Goal: Information Seeking & Learning: Learn about a topic

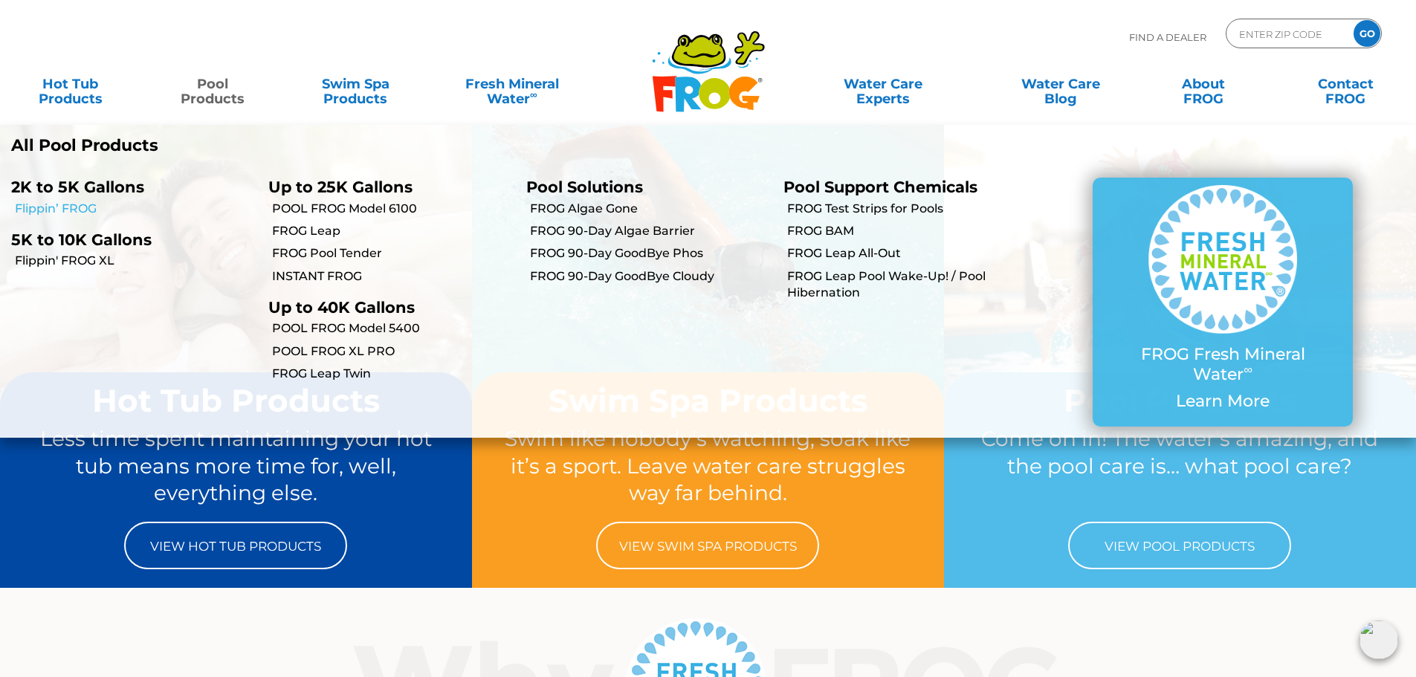
click at [82, 205] on link "Flippin’ FROG" at bounding box center [136, 209] width 242 height 16
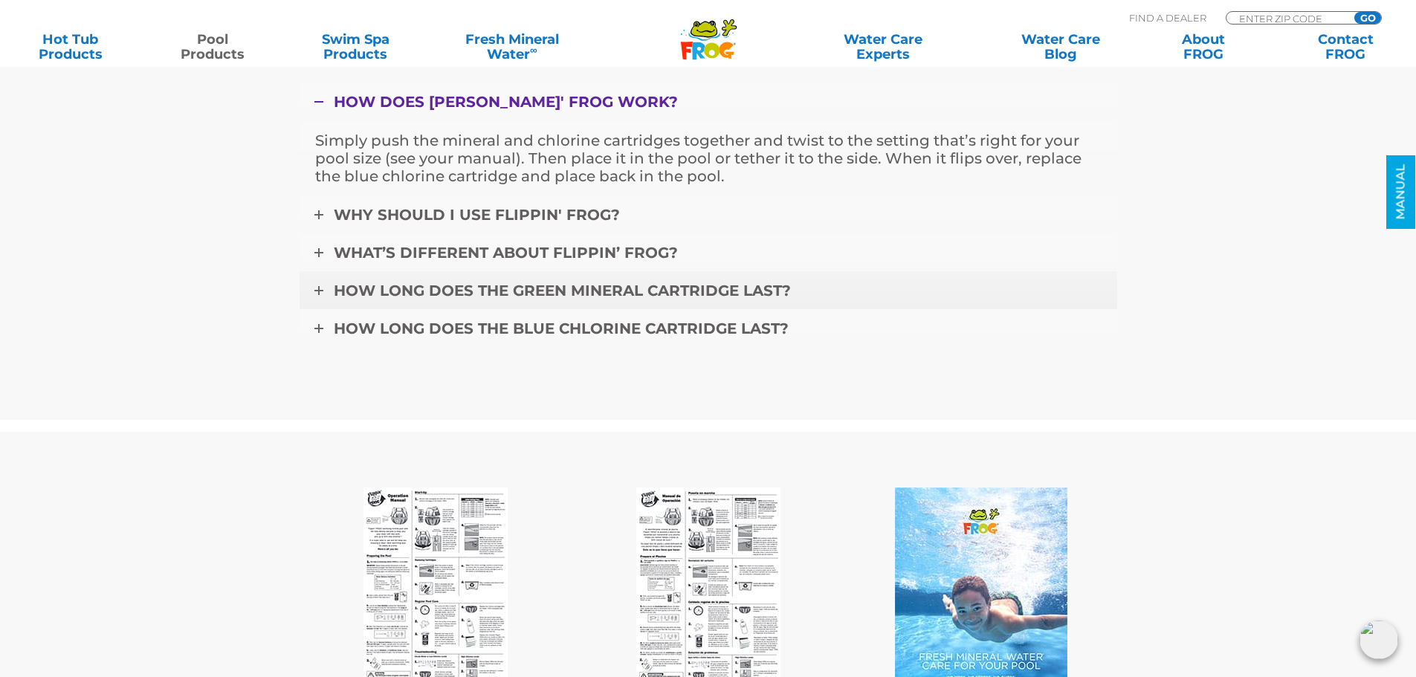
scroll to position [5203, 0]
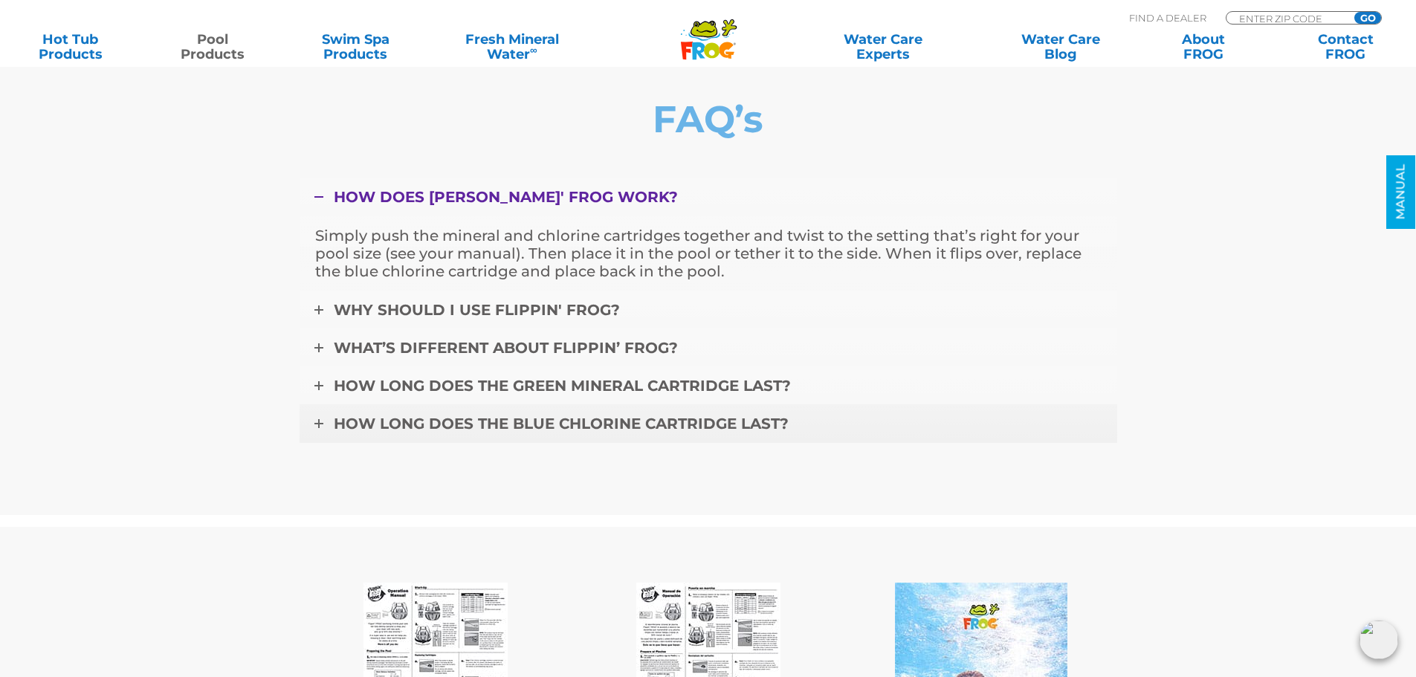
click at [602, 424] on span "How long does the blue chlorine cartridge last?" at bounding box center [561, 424] width 455 height 18
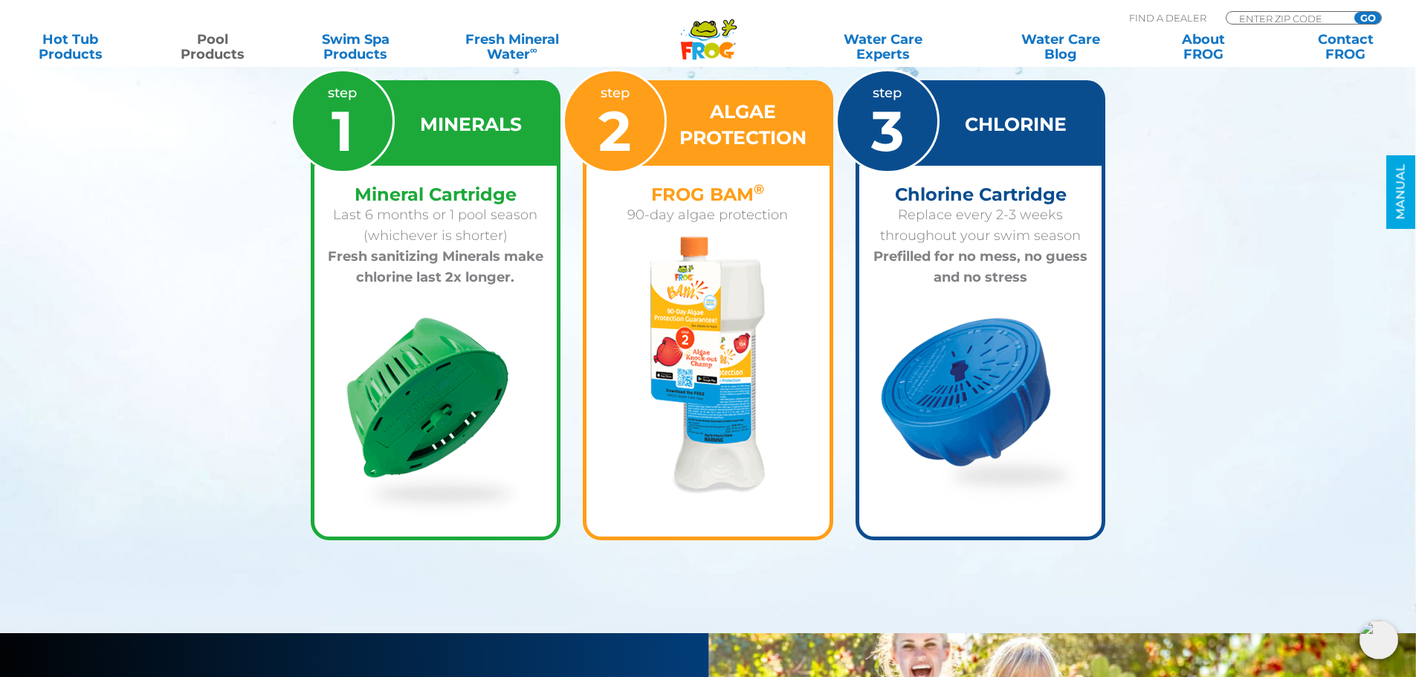
scroll to position [2156, 0]
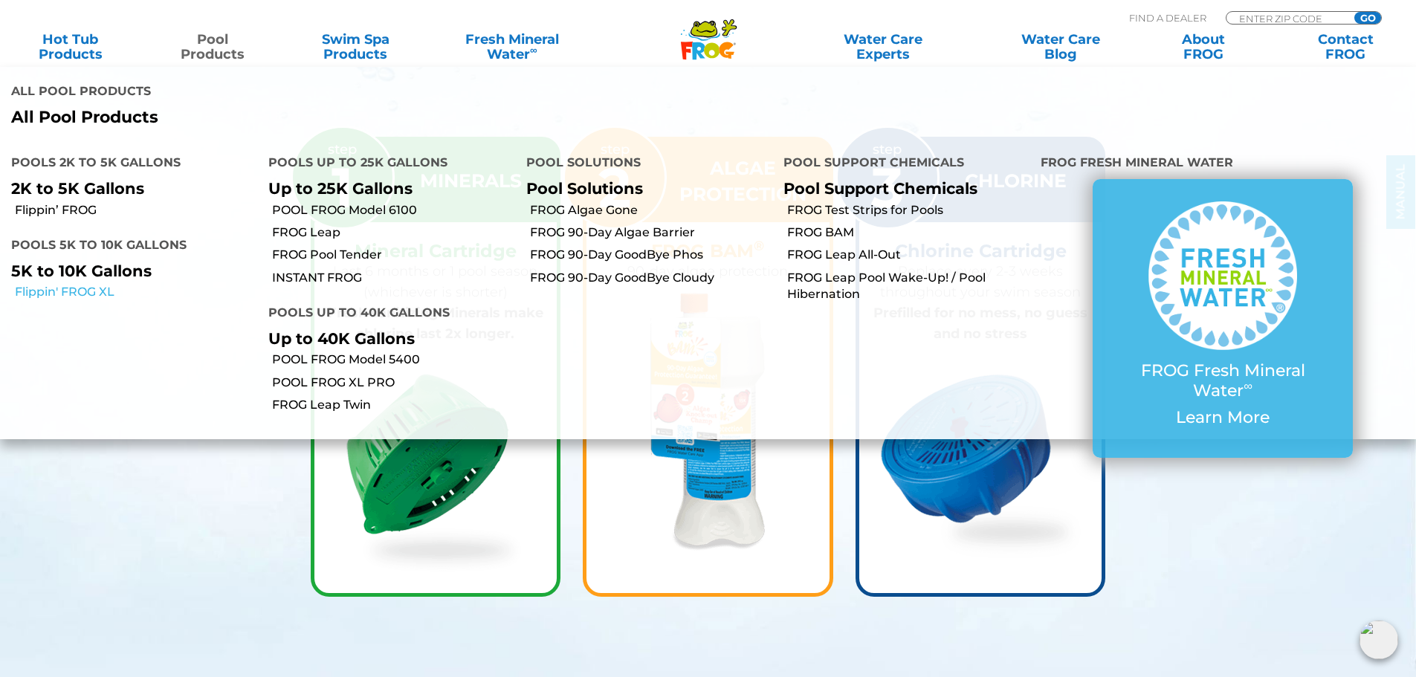
click at [44, 298] on link "Flippin' FROG XL" at bounding box center [136, 292] width 242 height 16
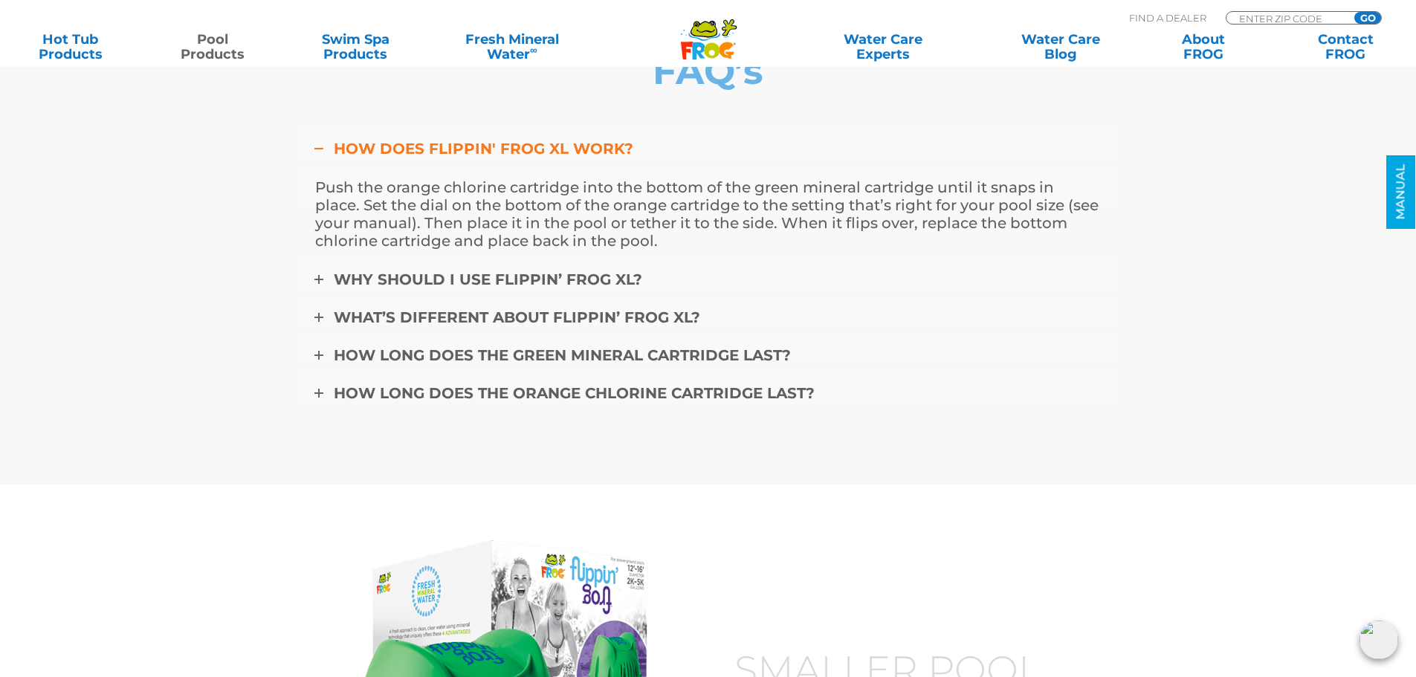
scroll to position [5426, 0]
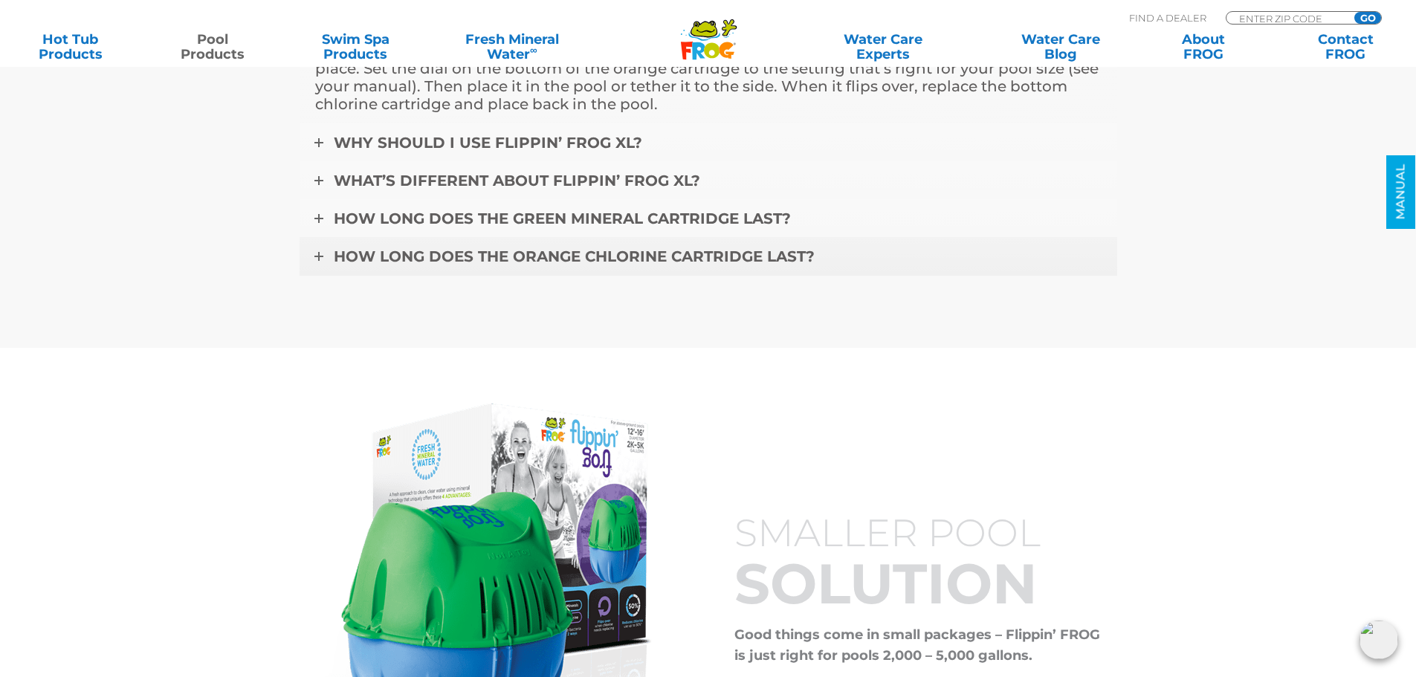
click at [498, 248] on span "How long does the orange chlorine cartridge last?" at bounding box center [574, 257] width 481 height 18
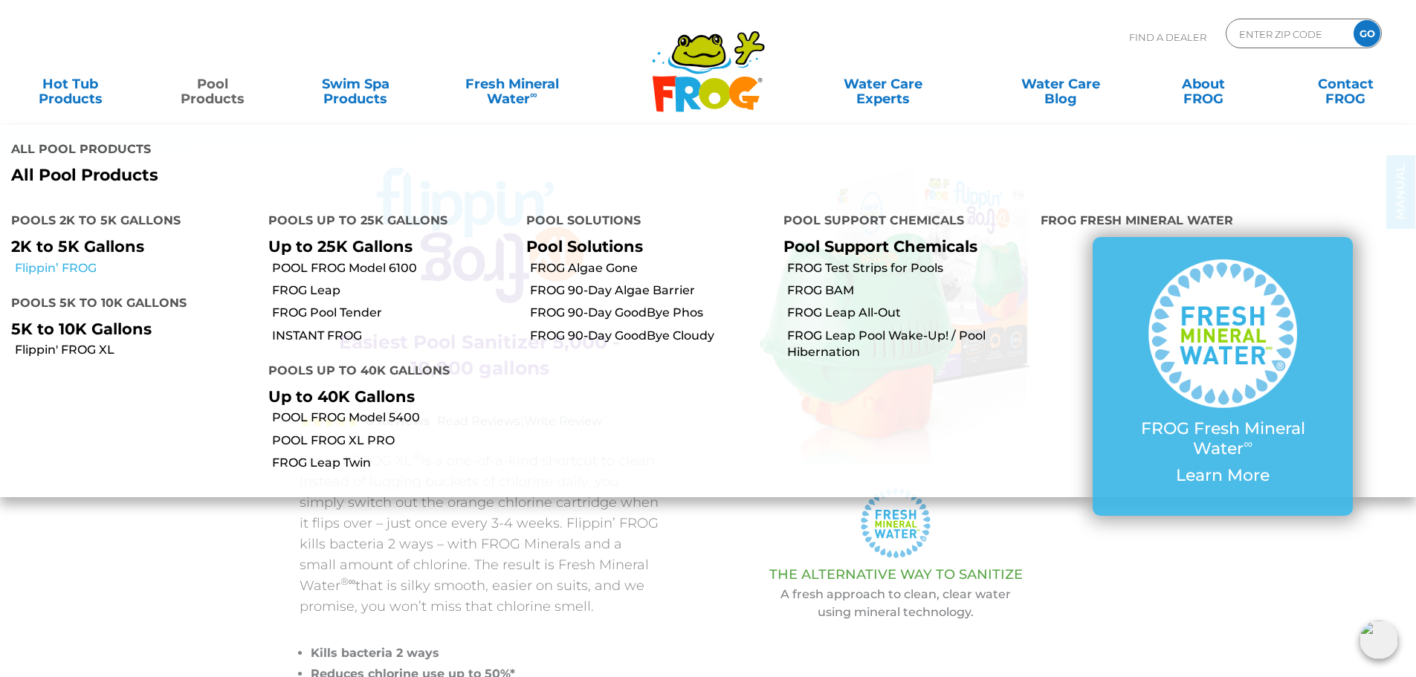
drag, startPoint x: 93, startPoint y: 267, endPoint x: 117, endPoint y: 270, distance: 24.7
click at [93, 267] on link "Flippin’ FROG" at bounding box center [136, 268] width 242 height 16
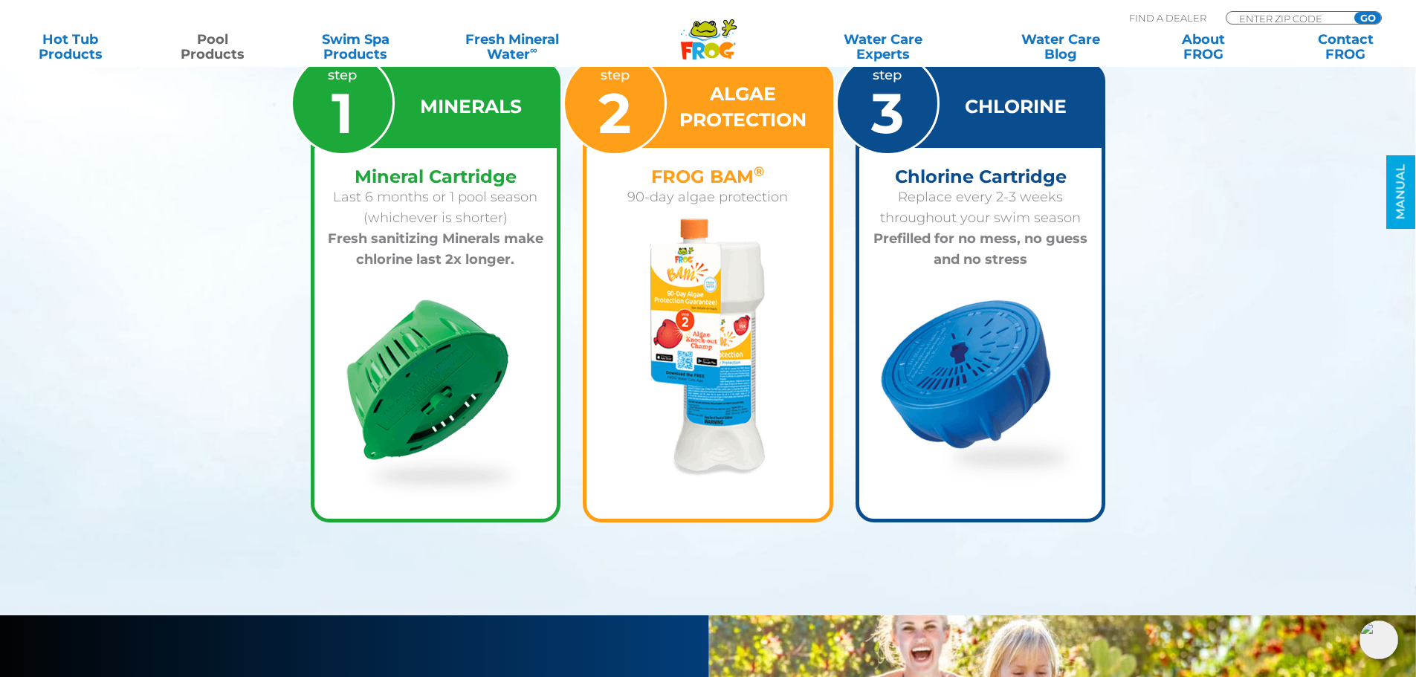
scroll to position [2156, 0]
